Goal: Information Seeking & Learning: Check status

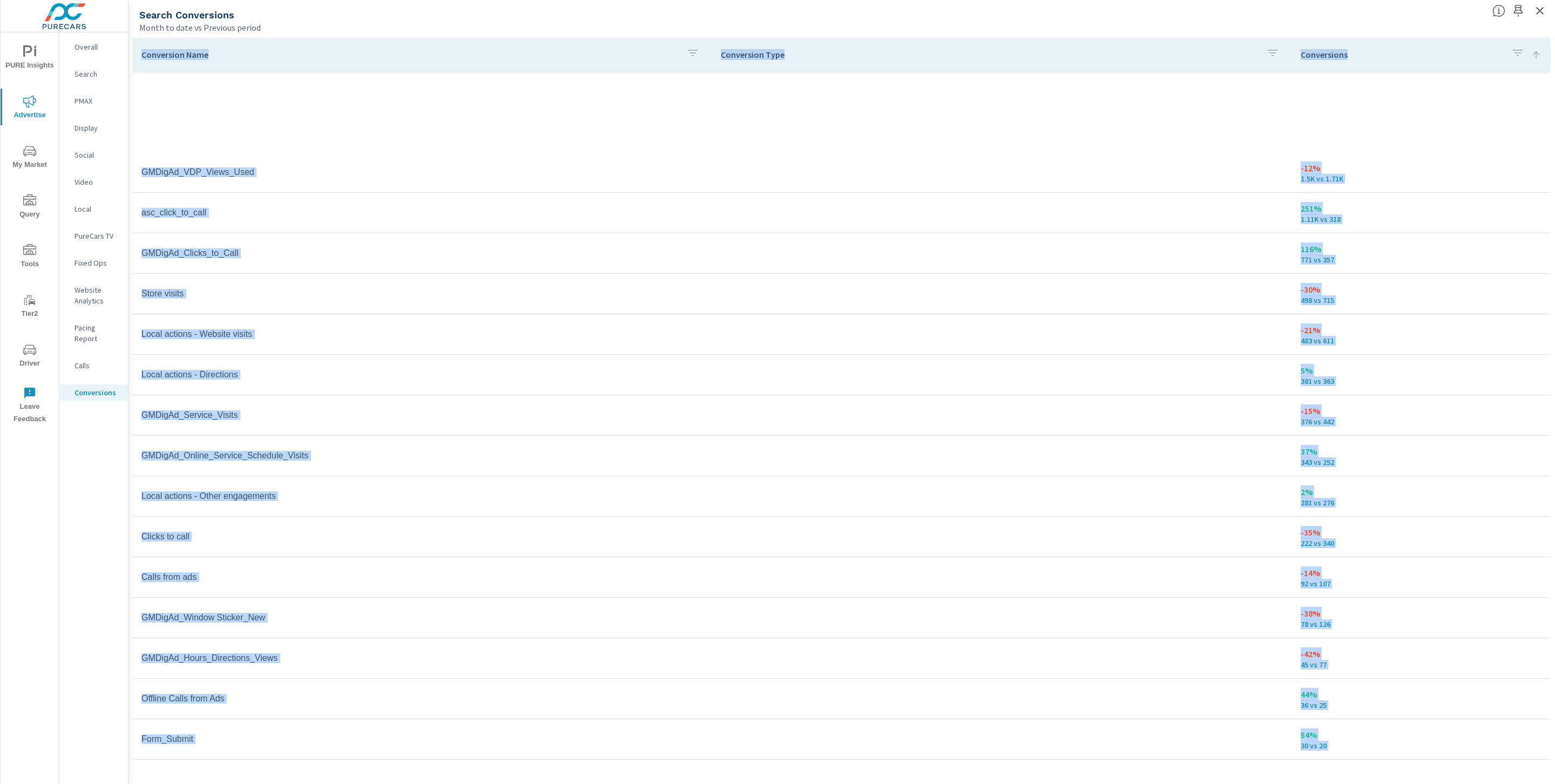
scroll to position [320, 0]
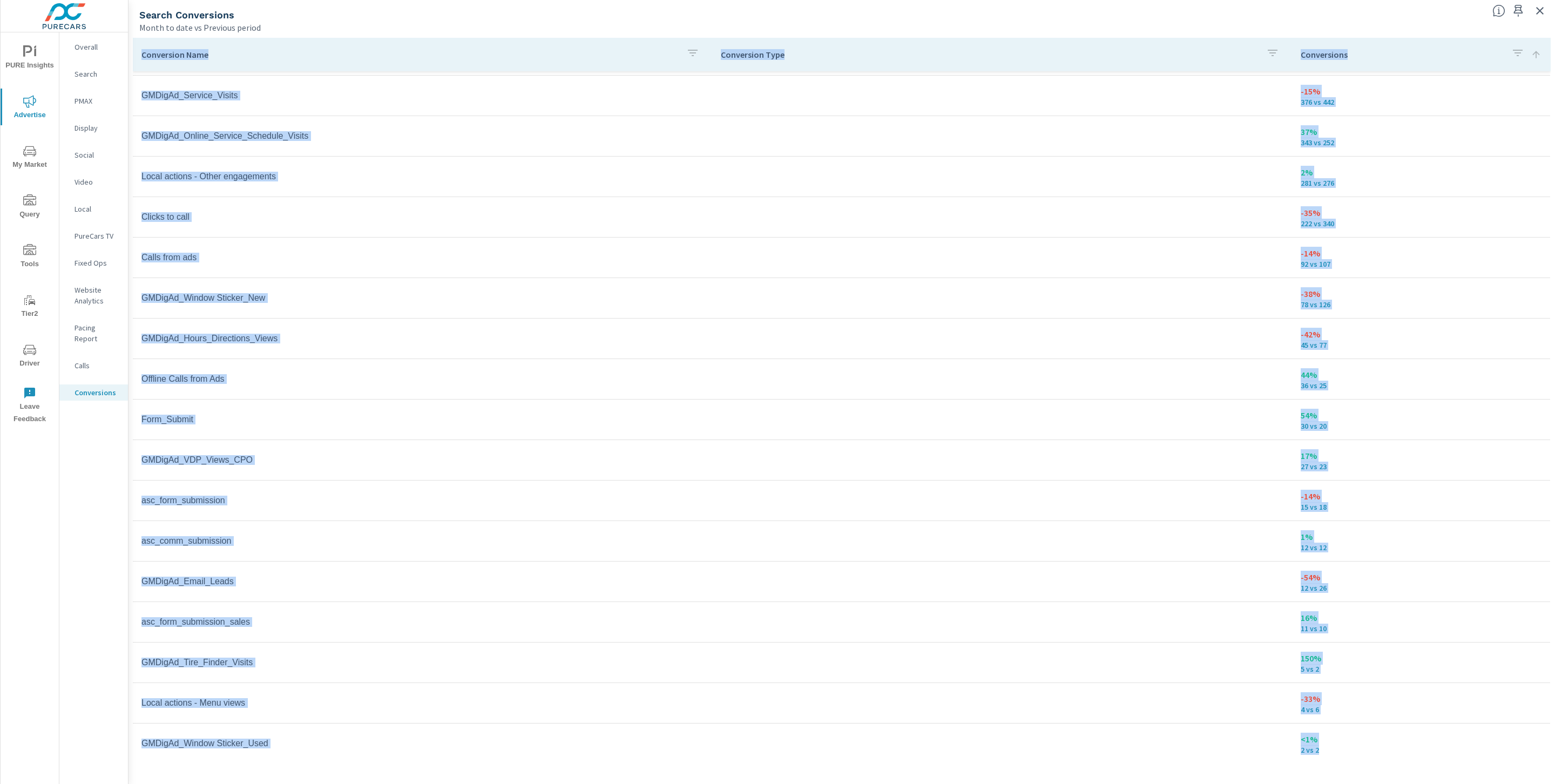
click at [1540, 14] on icon "button" at bounding box center [1539, 10] width 13 height 13
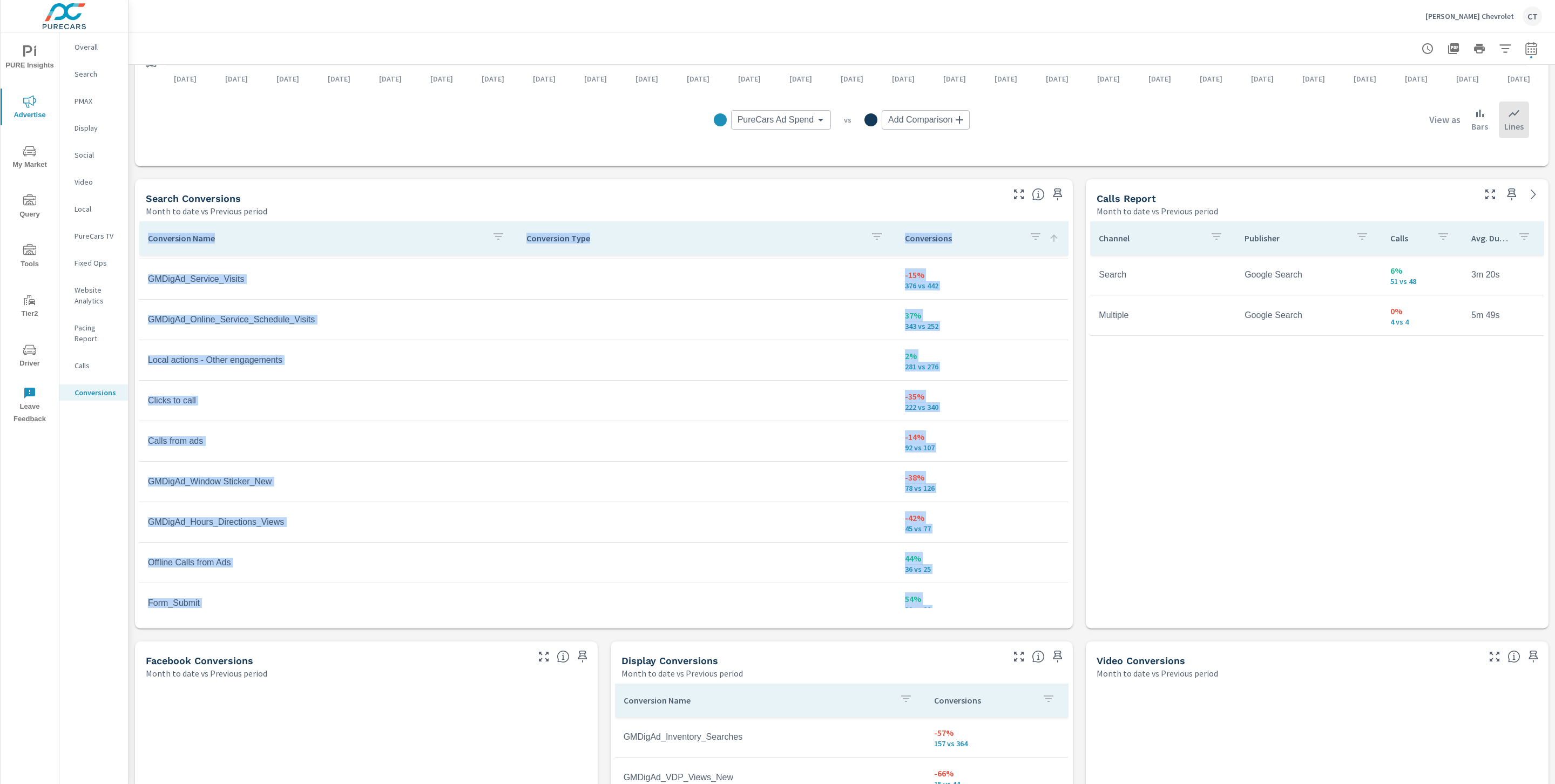
click at [1066, 251] on div "All Conversions Month to date vs Previous period 13% 19.46K vs 17.21K Conversio…" at bounding box center [841, 346] width 1426 height 1502
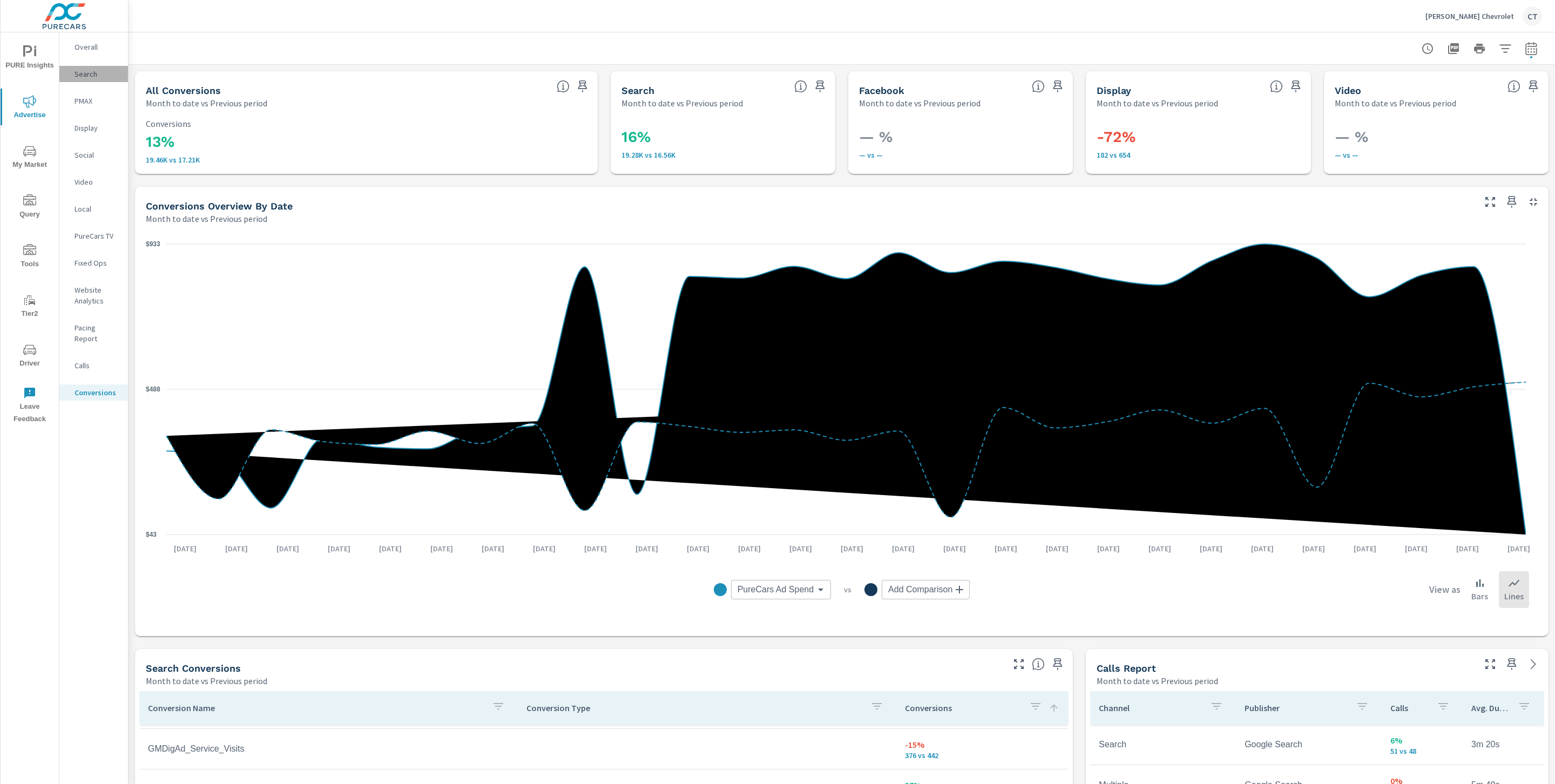
click at [85, 73] on p "Search" at bounding box center [97, 74] width 45 height 11
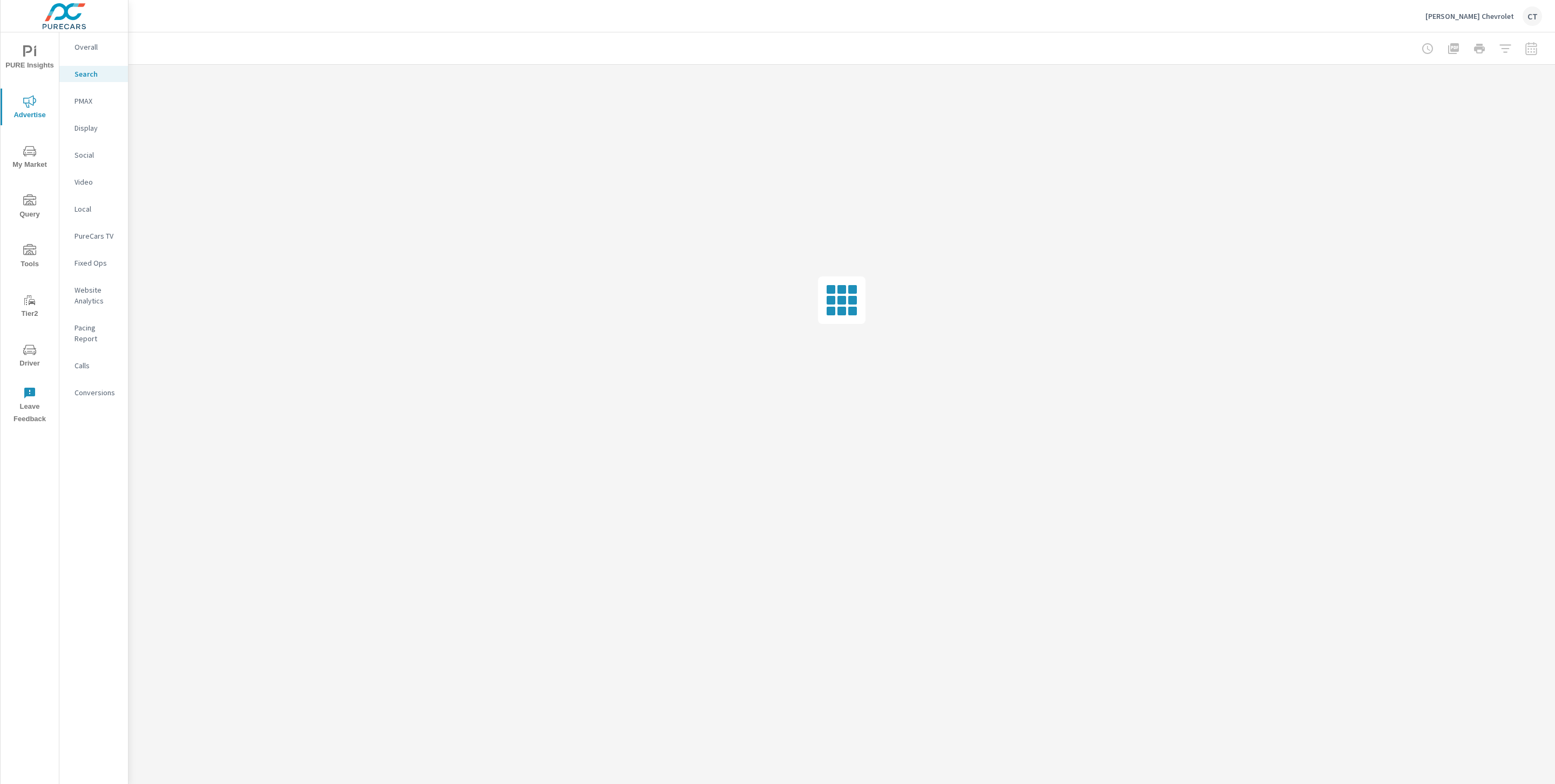
click at [80, 299] on p "Website Analytics" at bounding box center [97, 295] width 45 height 22
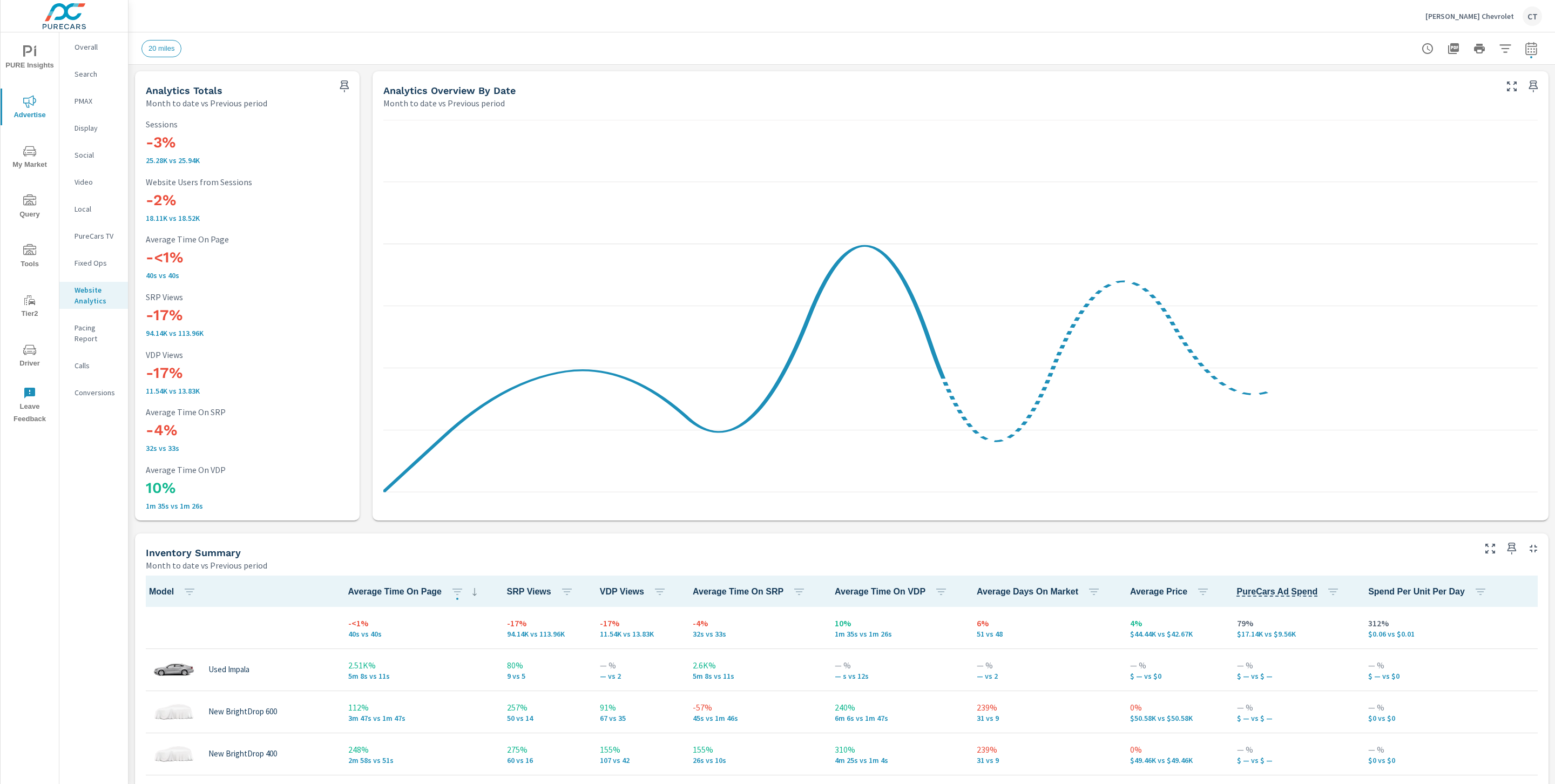
scroll to position [1, 0]
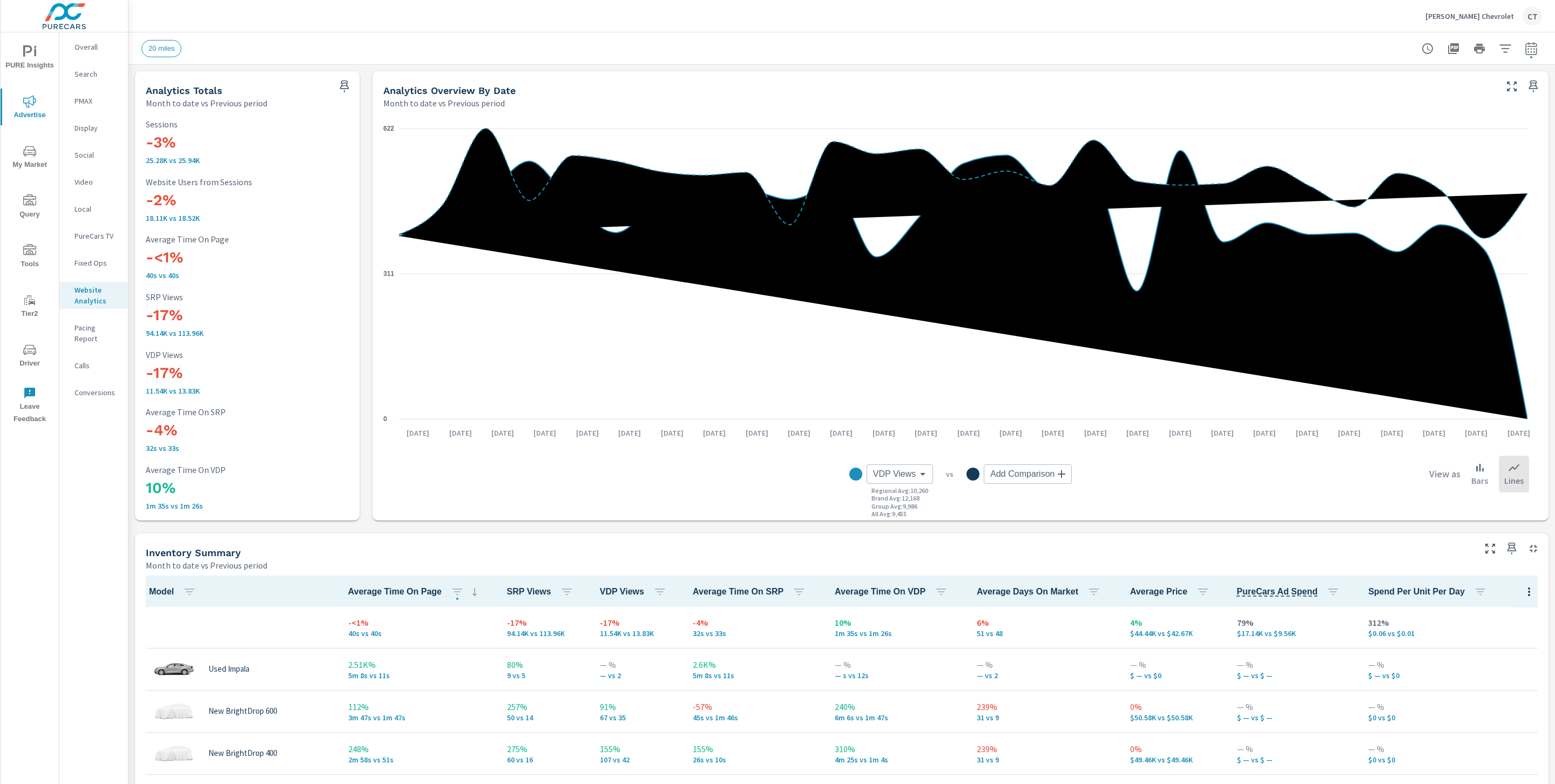
click at [1495, 54] on button "button" at bounding box center [1506, 49] width 22 height 22
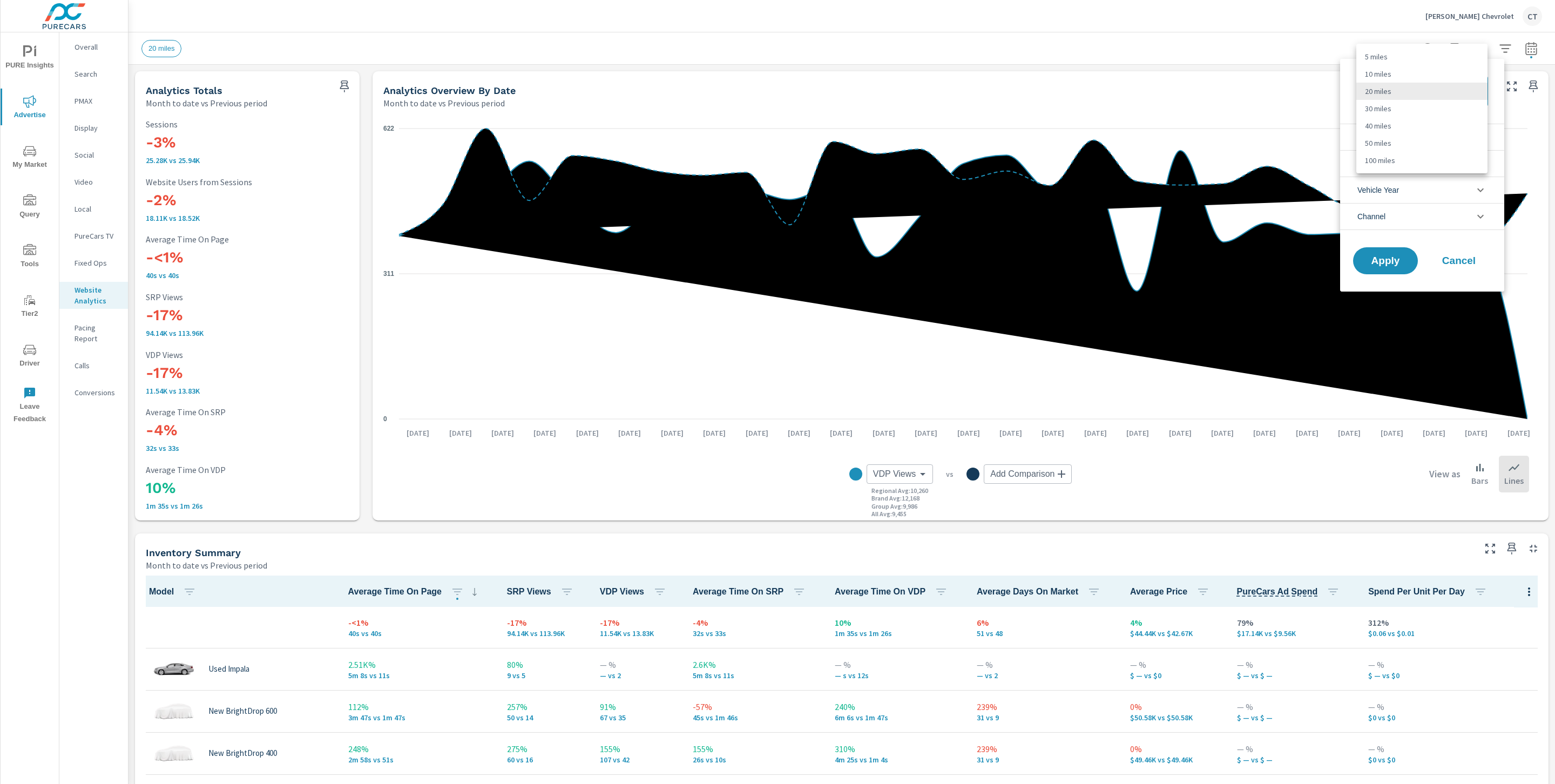
click at [1419, 98] on body "PURE Insights Advertise My Market Query Tools Tier2 Driver Leave Feedback Overa…" at bounding box center [778, 392] width 1555 height 784
click at [1402, 114] on li "30 miles" at bounding box center [1422, 108] width 131 height 18
click at [1435, 95] on body "PURE Insights Advertise My Market Query Tools Tier2 Driver Leave Feedback Overa…" at bounding box center [778, 392] width 1555 height 784
click at [1404, 105] on li "40 miles" at bounding box center [1422, 108] width 131 height 18
type Distance "40"
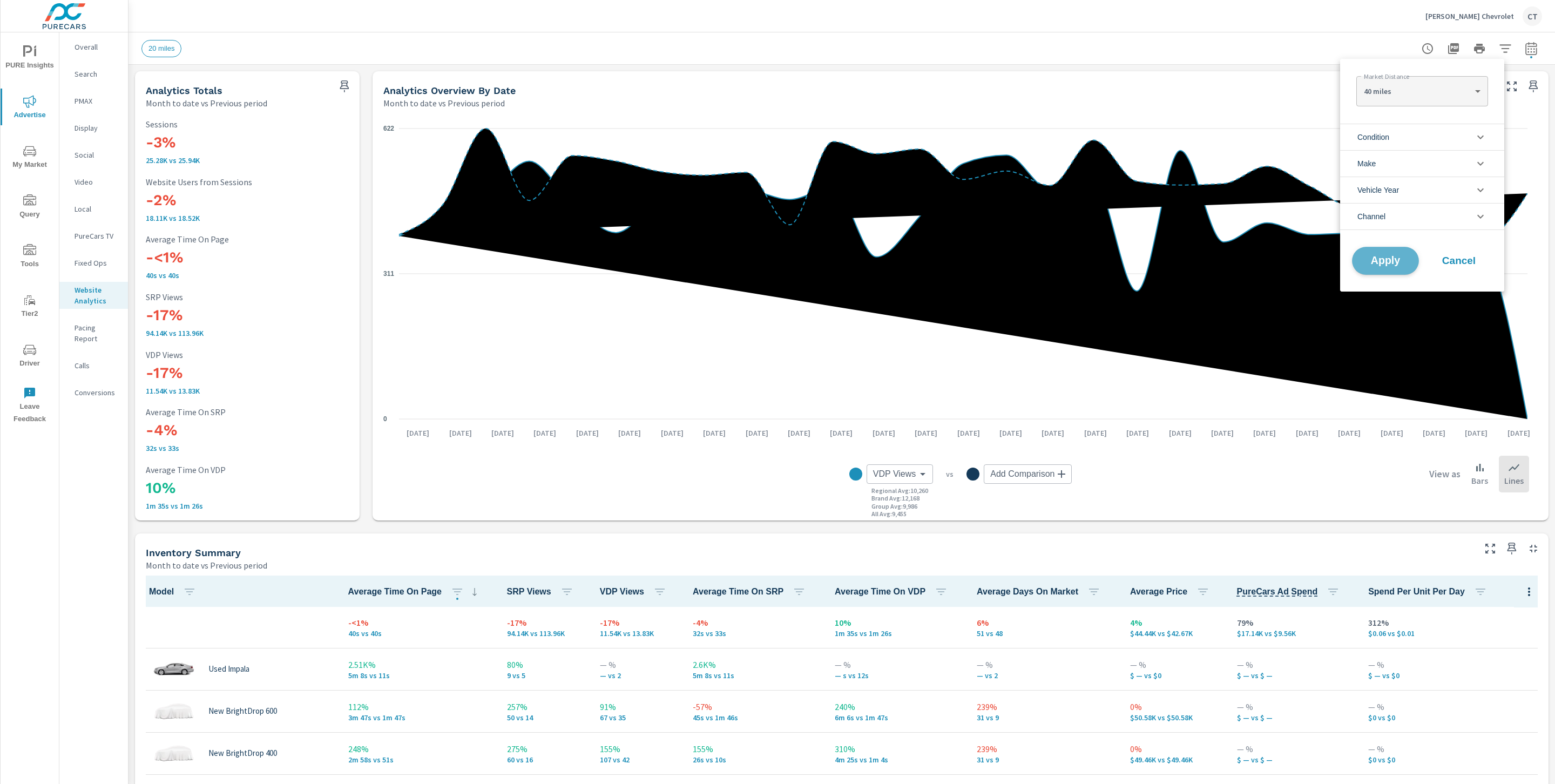
click at [1375, 269] on button "Apply" at bounding box center [1385, 261] width 67 height 28
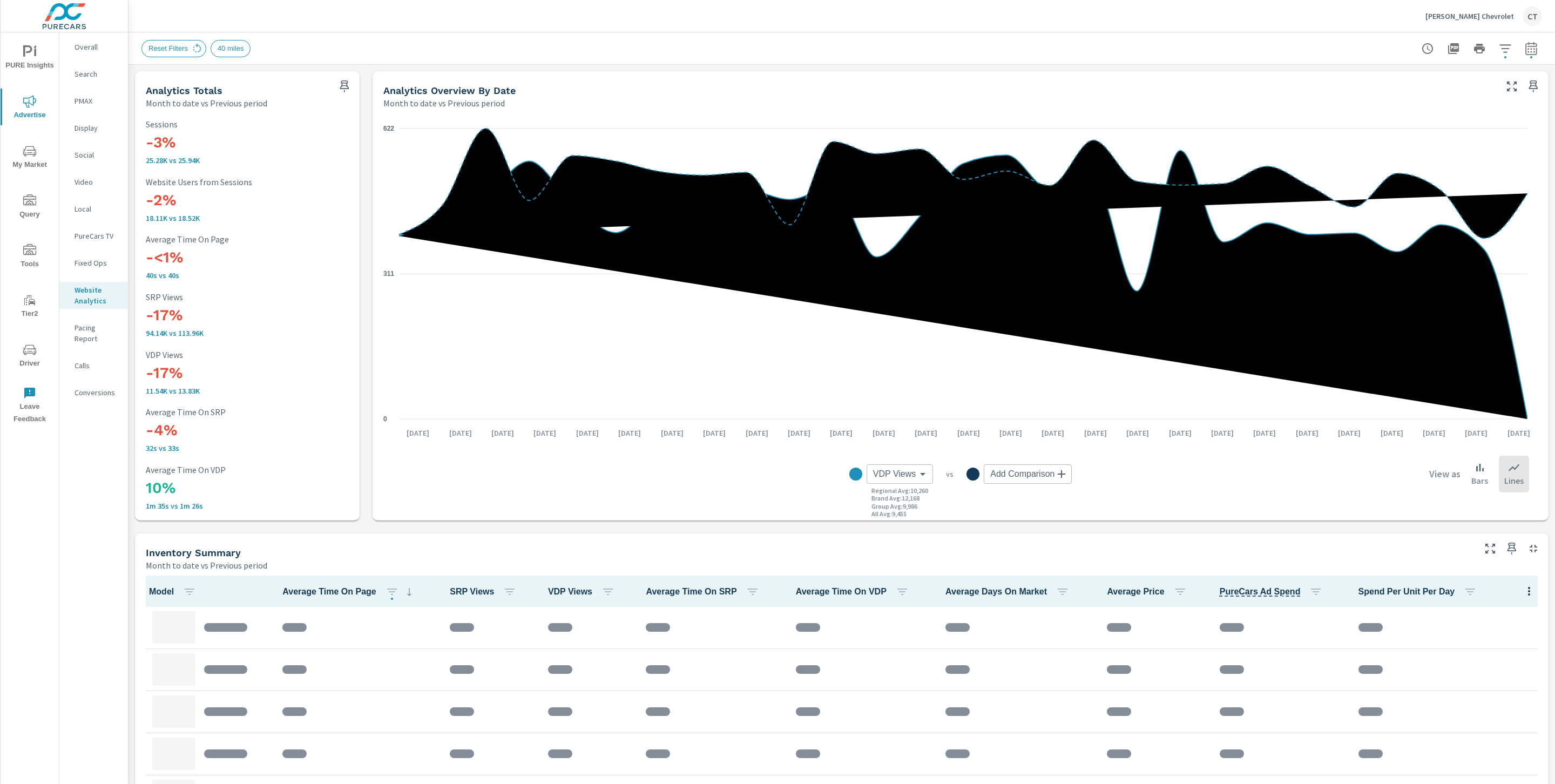
click at [88, 46] on p "Overall" at bounding box center [97, 47] width 45 height 11
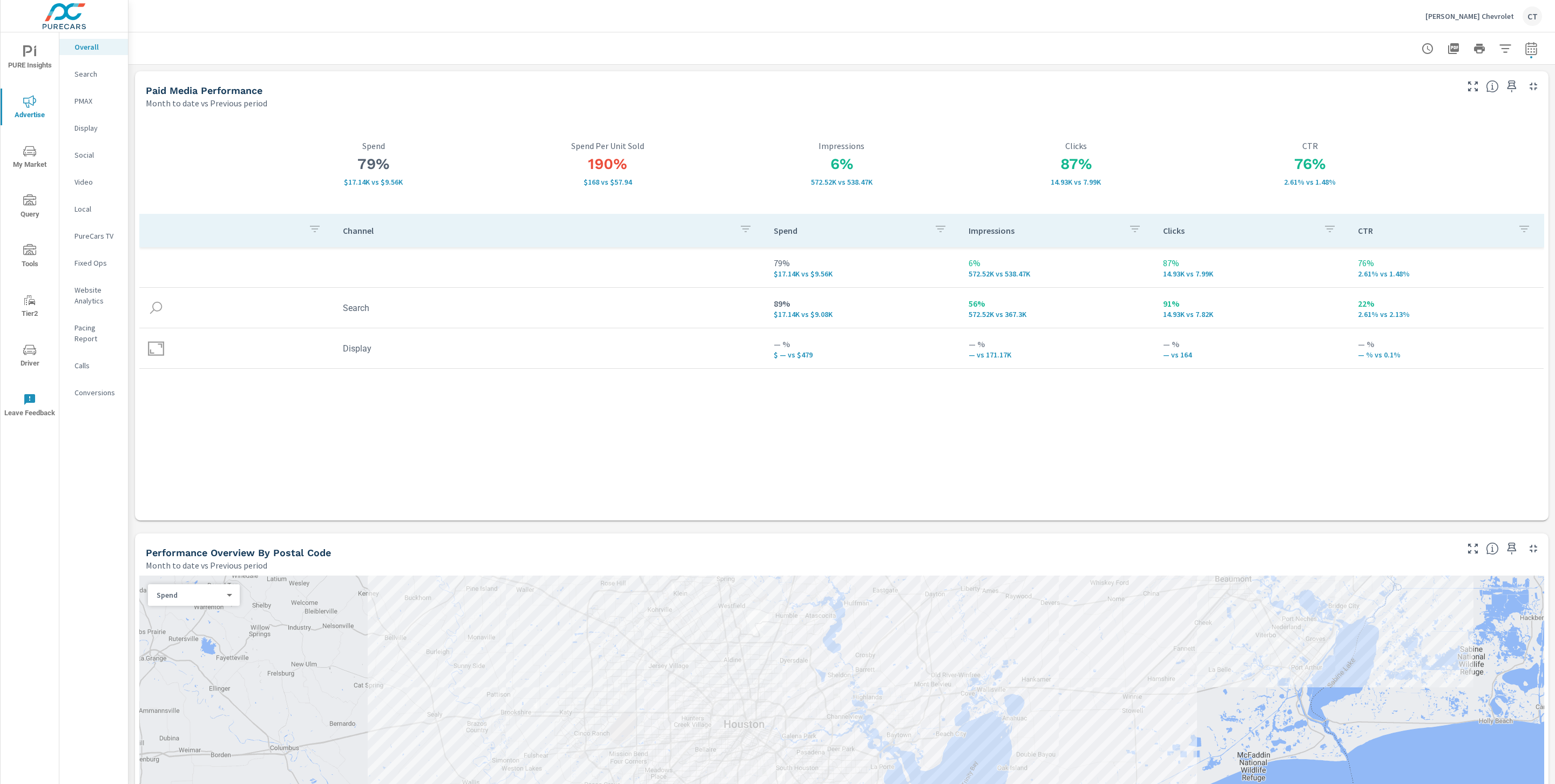
click at [92, 298] on p "Website Analytics" at bounding box center [97, 295] width 45 height 22
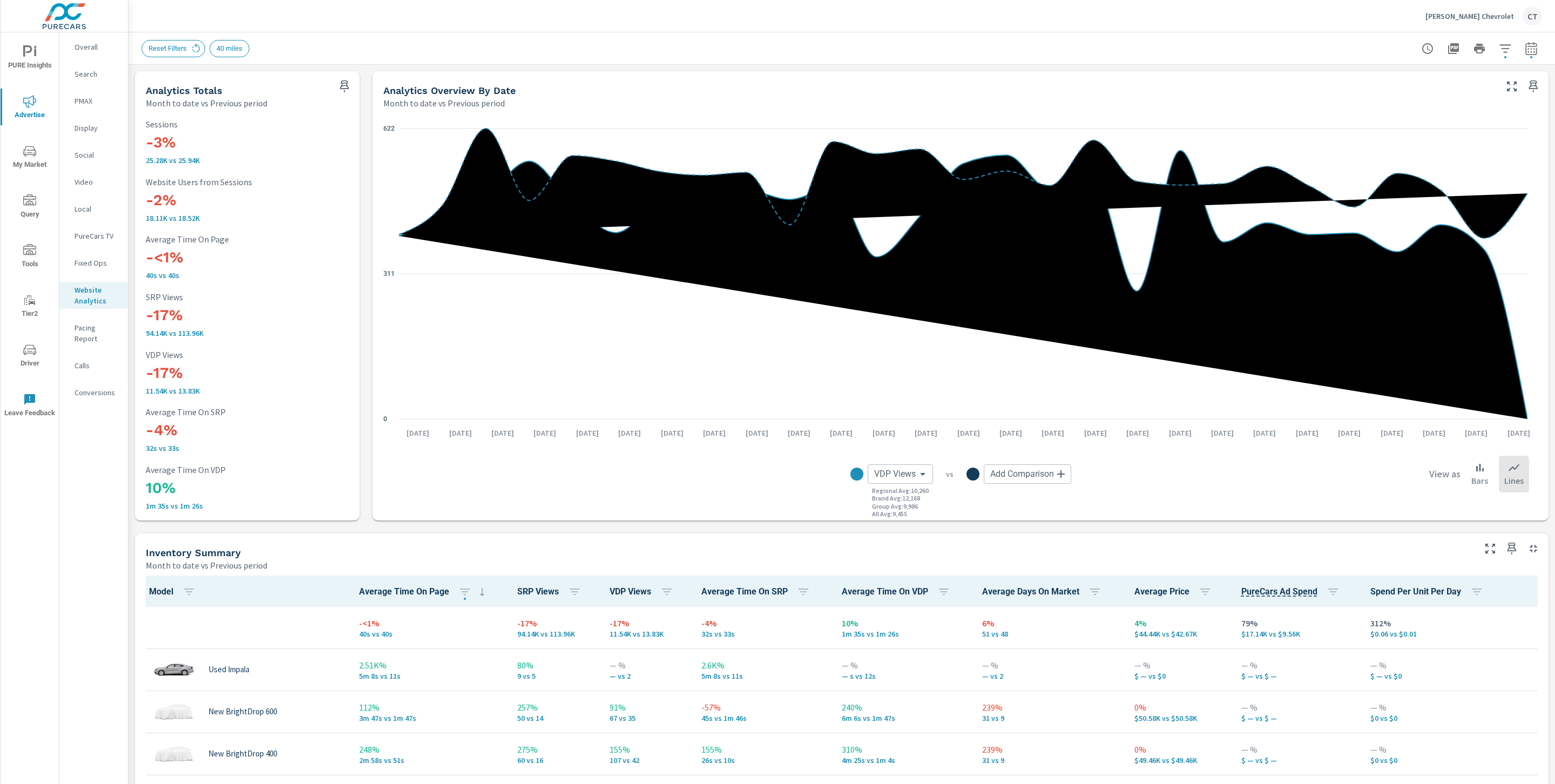
scroll to position [1, 0]
click at [902, 472] on body "PURE Insights Advertise My Market Query Tools Tier2 Driver Leave Feedback Overa…" at bounding box center [778, 392] width 1555 height 784
click at [914, 496] on li "Sessions" at bounding box center [930, 503] width 141 height 22
type input "Sessions"
